Goal: Find specific page/section

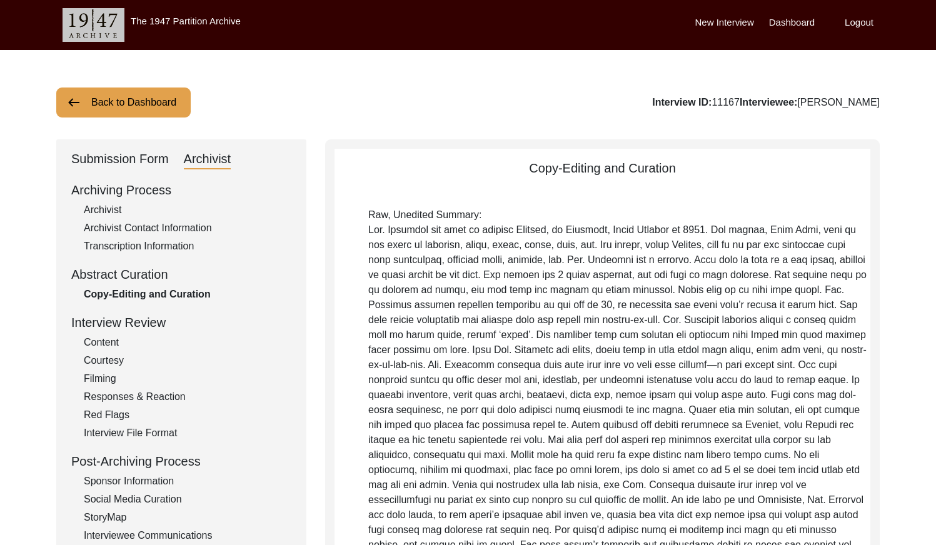
scroll to position [2324, 0]
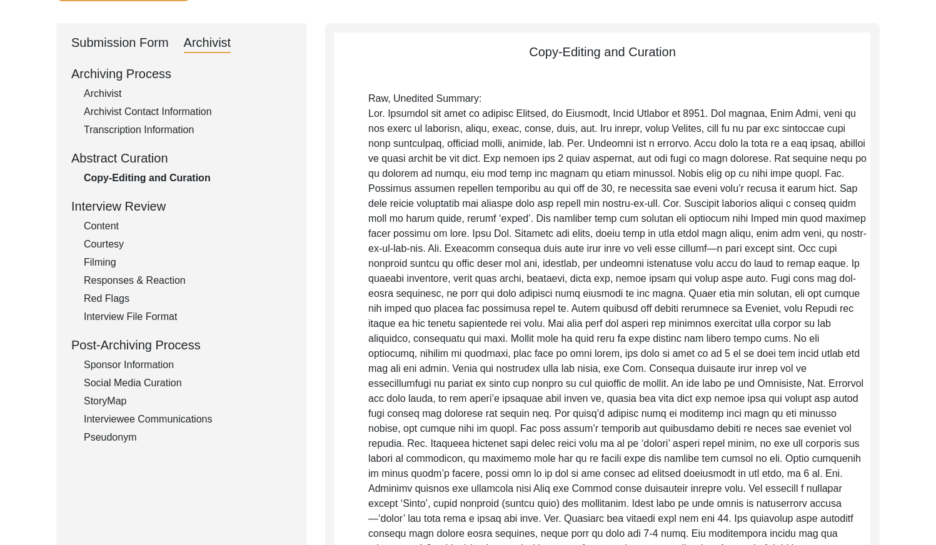
scroll to position [0, 0]
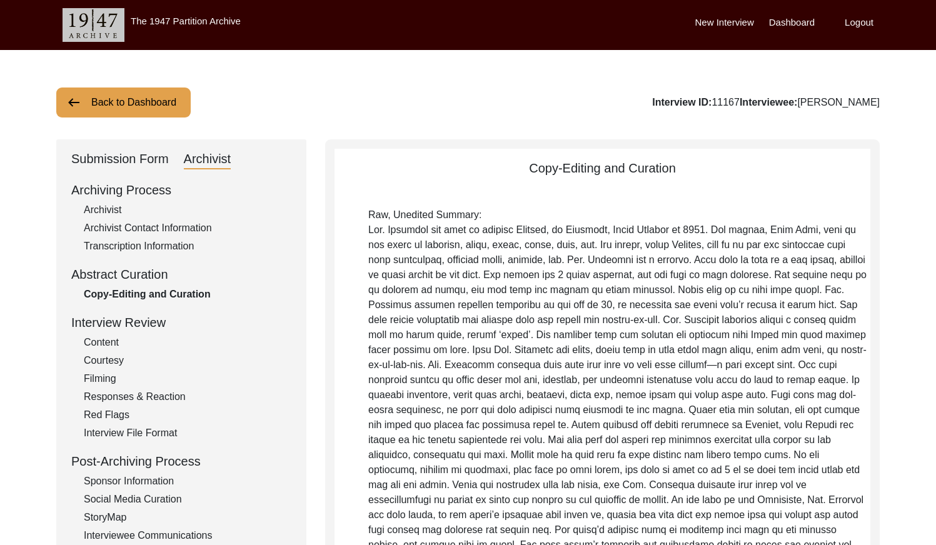
click at [156, 99] on button "Back to Dashboard" at bounding box center [123, 103] width 134 height 30
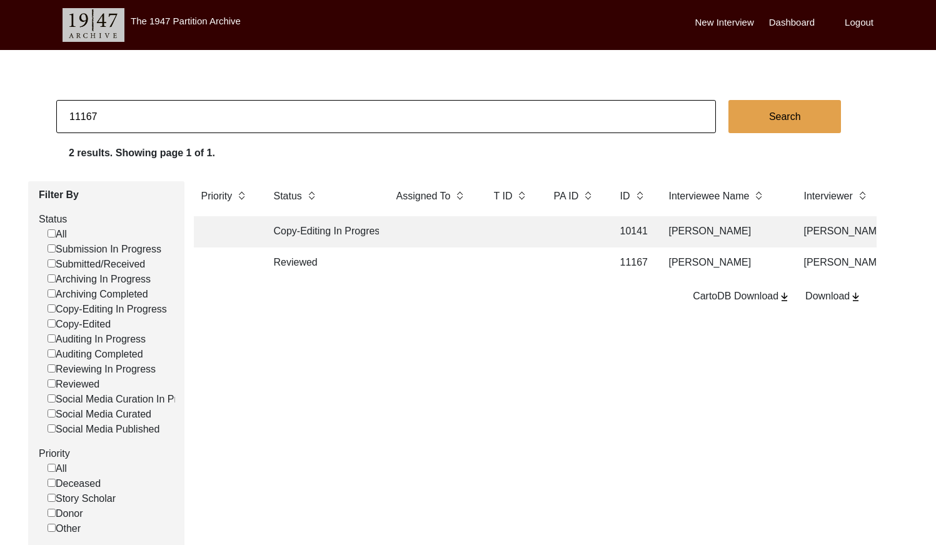
click at [413, 101] on input "11167" at bounding box center [386, 116] width 660 height 33
checkbox input "false"
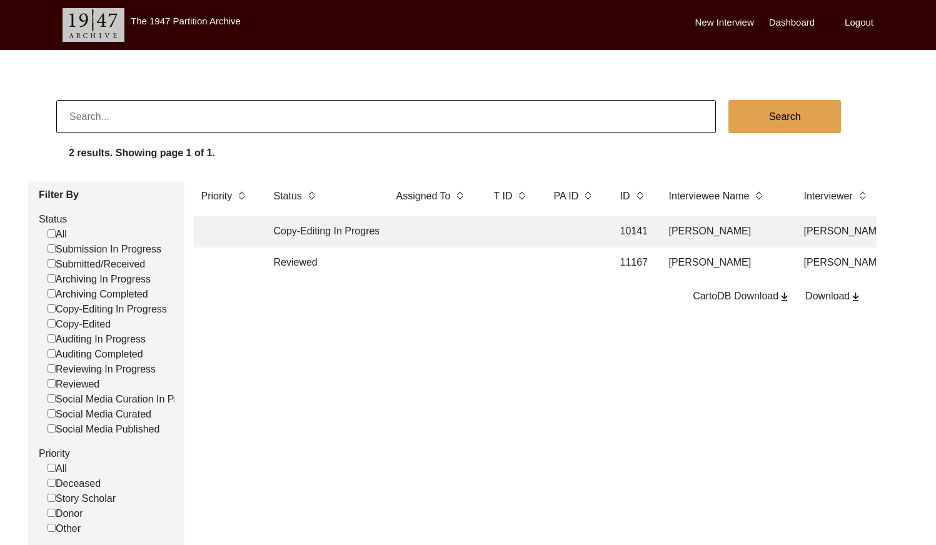
checkbox input "false"
